Goal: Transaction & Acquisition: Book appointment/travel/reservation

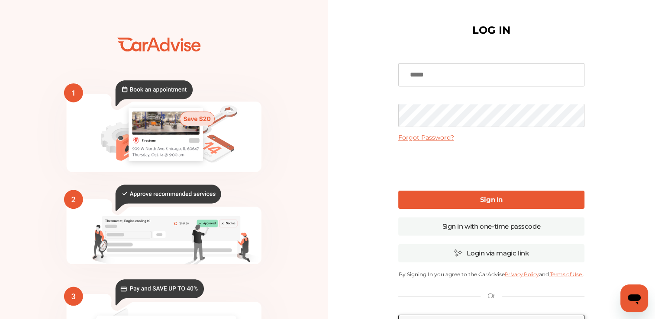
click at [459, 77] on input at bounding box center [491, 74] width 186 height 23
type input "**********"
click at [506, 200] on link "Sign In" at bounding box center [491, 200] width 186 height 18
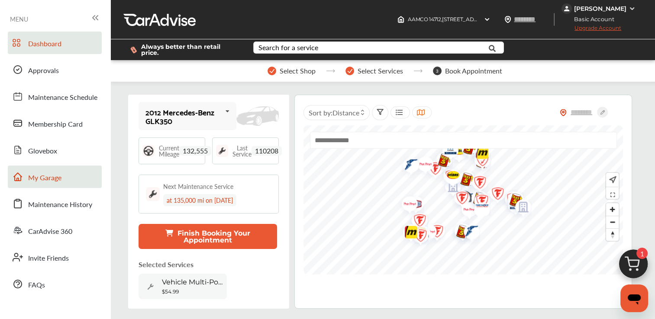
click at [45, 175] on span "My Garage" at bounding box center [44, 178] width 33 height 11
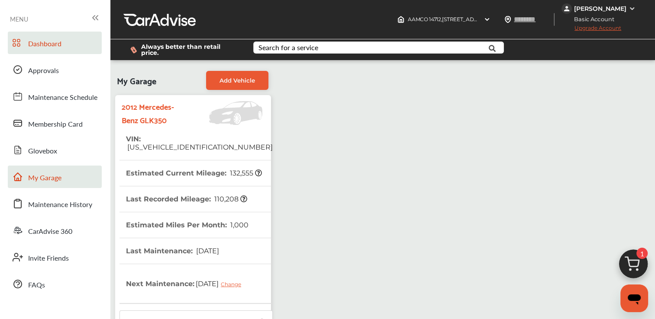
click at [45, 39] on span "Dashboard" at bounding box center [44, 44] width 33 height 11
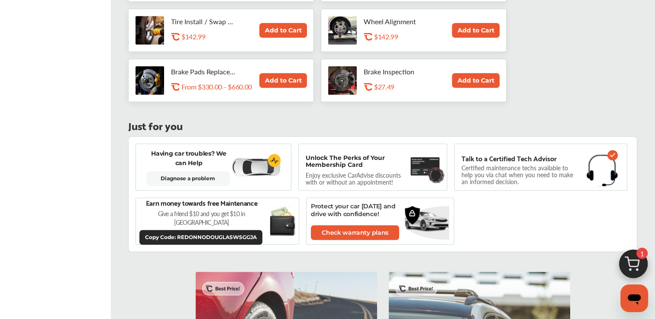
scroll to position [535, 0]
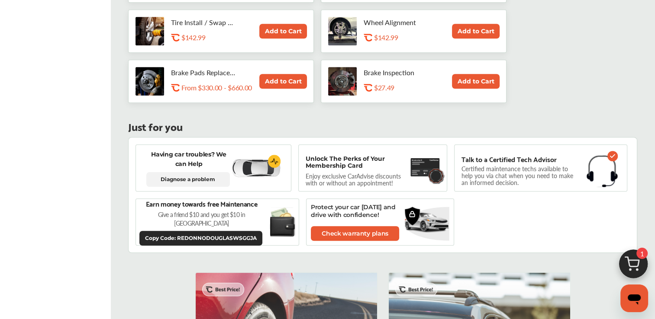
click at [184, 172] on link "Diagnose a problem" at bounding box center [188, 179] width 84 height 15
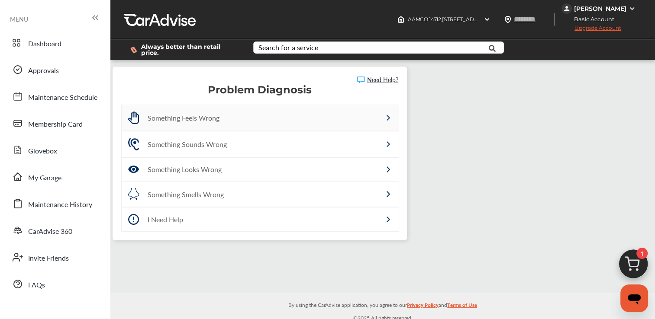
click at [227, 117] on div "Something Feels Wrong" at bounding box center [242, 118] width 188 height 10
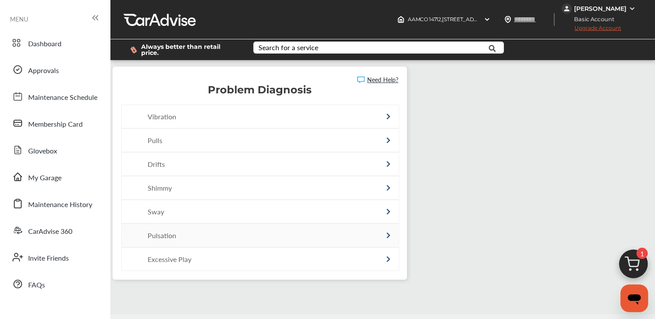
click at [169, 231] on div "Pulsation" at bounding box center [242, 236] width 188 height 10
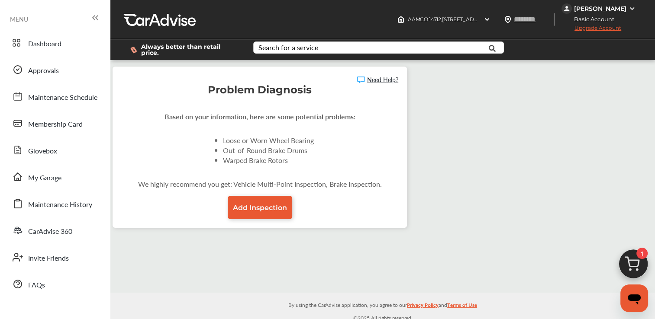
click at [93, 16] on icon at bounding box center [95, 18] width 10 height 10
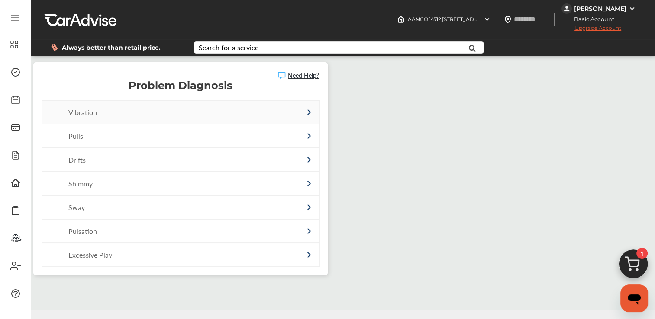
click at [158, 108] on div "Vibration" at bounding box center [162, 112] width 188 height 10
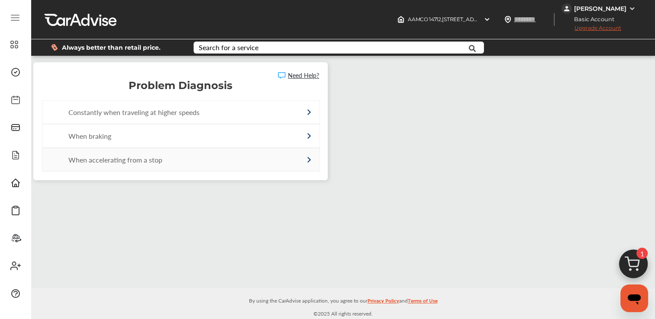
click at [152, 155] on div "When accelerating from a stop" at bounding box center [162, 160] width 188 height 10
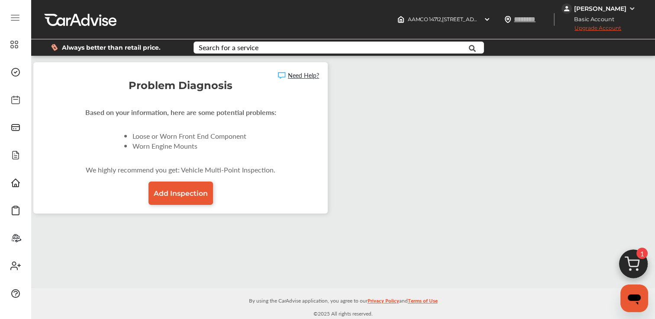
click at [10, 16] on icon at bounding box center [15, 18] width 10 height 10
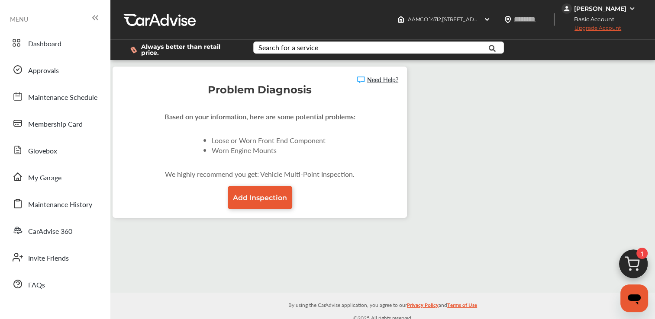
click at [94, 18] on icon at bounding box center [95, 18] width 10 height 10
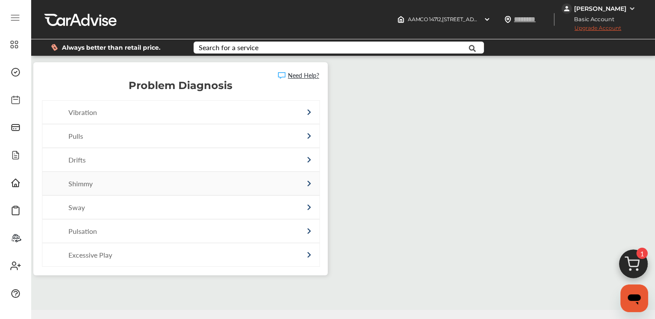
click at [86, 179] on div "Shimmy" at bounding box center [162, 184] width 188 height 10
click at [100, 251] on div "Excessive Play" at bounding box center [162, 255] width 188 height 10
click at [114, 227] on div "Pulsation" at bounding box center [162, 231] width 188 height 10
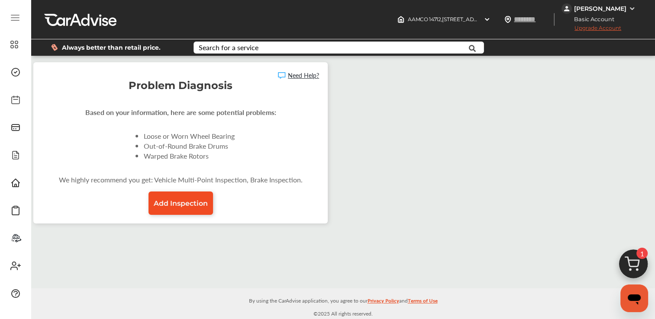
click at [181, 202] on span "Add Inspection" at bounding box center [181, 204] width 54 height 8
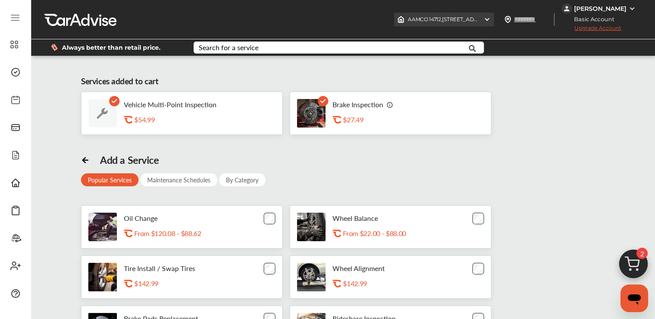
click at [494, 16] on div "AAMCO 14712 , [STREET_ADDRESS]" at bounding box center [444, 20] width 100 height 14
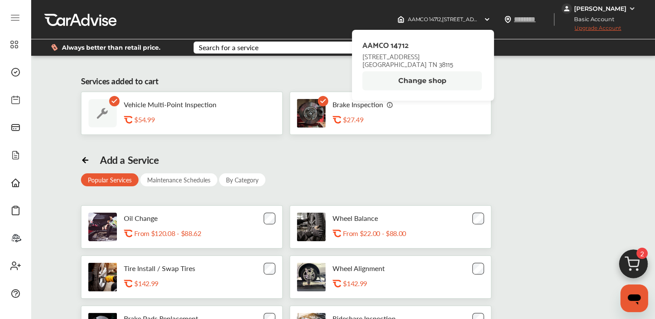
click at [444, 80] on button "Change shop" at bounding box center [421, 80] width 119 height 19
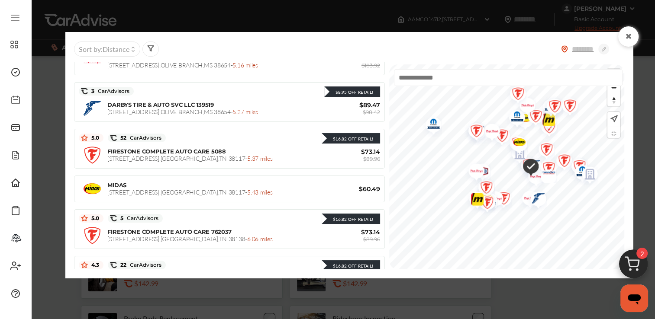
scroll to position [410, 0]
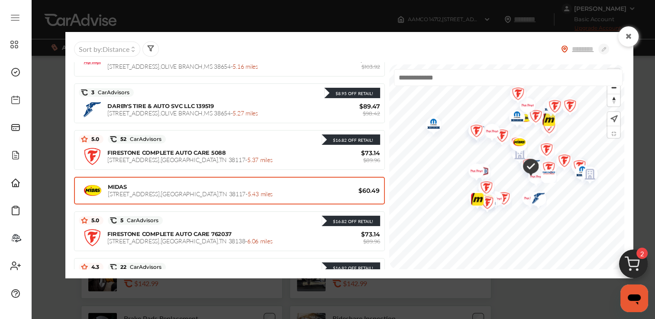
click at [328, 188] on span "$60.49" at bounding box center [354, 191] width 52 height 8
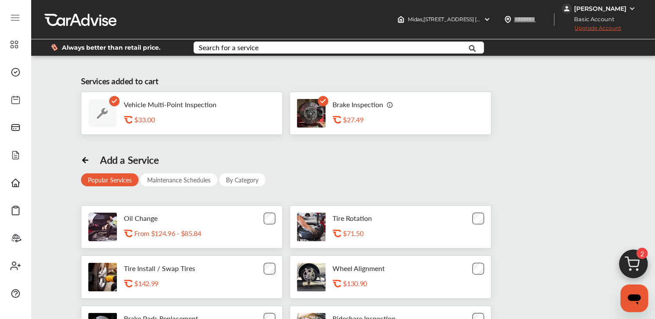
click at [633, 258] on img at bounding box center [634, 267] width 42 height 42
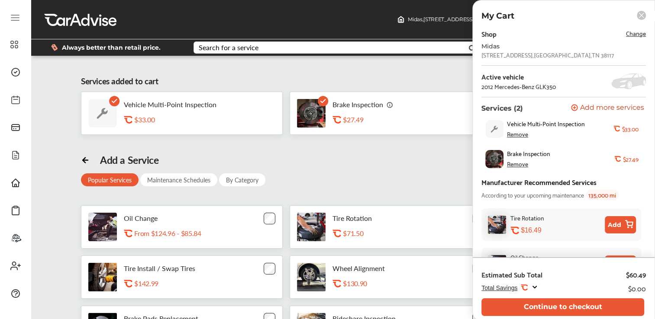
scroll to position [29, 0]
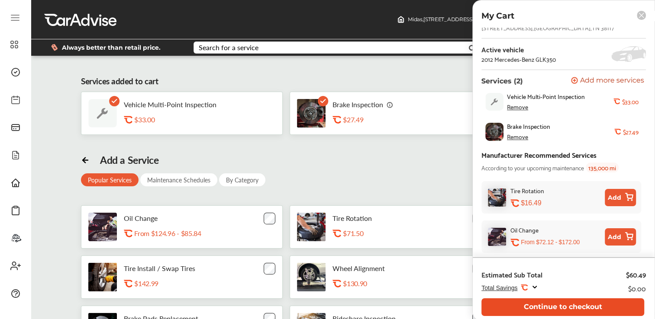
click at [578, 309] on button "Continue to checkout" at bounding box center [562, 308] width 163 height 18
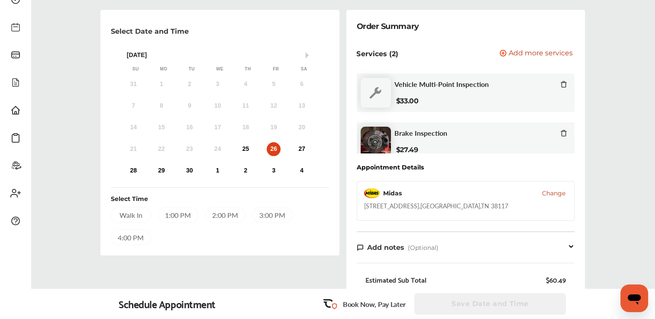
scroll to position [58, 0]
